Goal: Transaction & Acquisition: Request a Demo

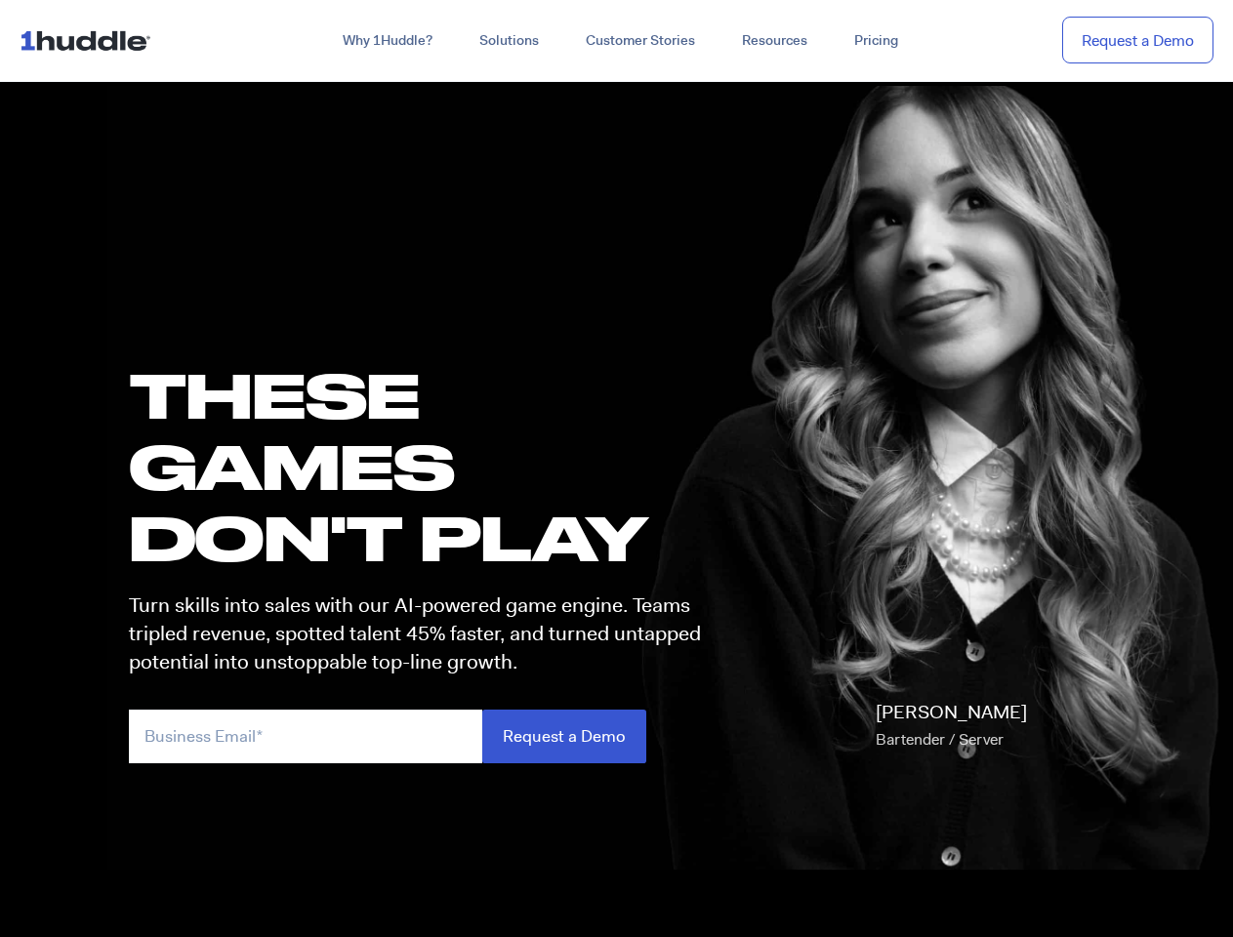
click at [616, 469] on h1 "these GAMES DON'T PLAY" at bounding box center [424, 466] width 590 height 215
click at [386, 41] on link "Why 1Huddle?" at bounding box center [387, 40] width 137 height 35
click at [508, 41] on link "Solutions" at bounding box center [509, 40] width 106 height 35
click at [773, 41] on link "Resources" at bounding box center [775, 40] width 112 height 35
click at [424, 736] on input "email" at bounding box center [305, 737] width 353 height 54
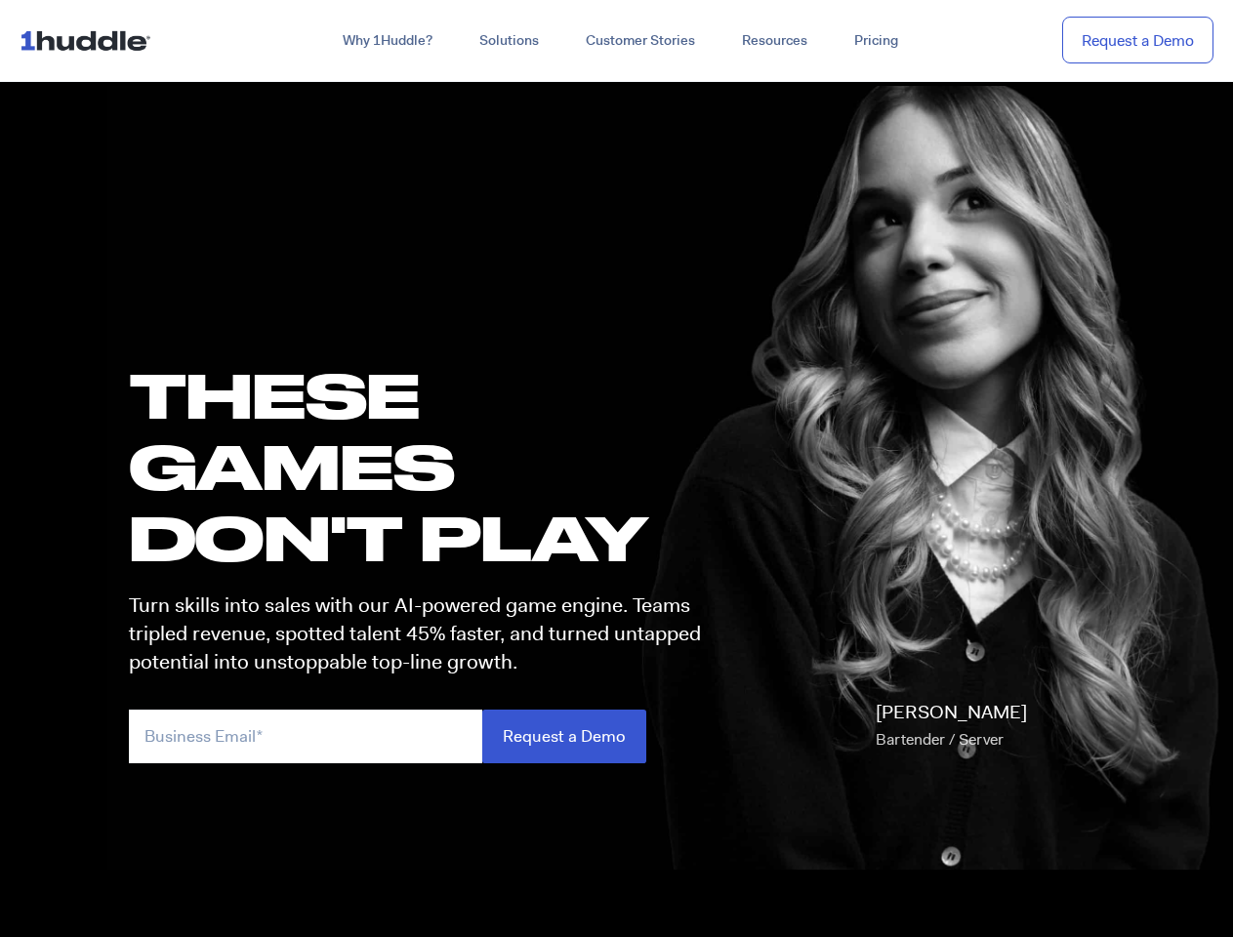
click at [563, 736] on input "Request a Demo" at bounding box center [564, 737] width 164 height 54
